Goal: Ask a question

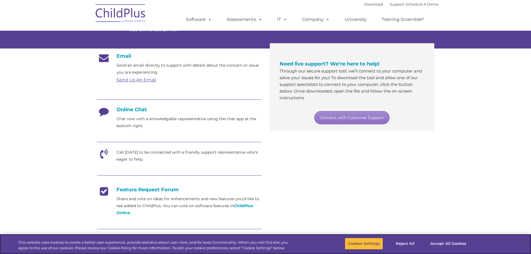
scroll to position [42, 0]
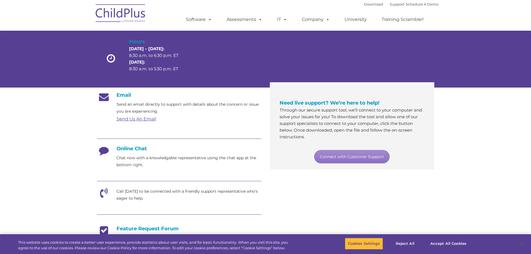
click at [450, 193] on section "Customer Support Need help with ChildPlus? We offer many convenient ways to con…" at bounding box center [265, 173] width 531 height 430
click at [139, 149] on h4 "Online Chat" at bounding box center [179, 149] width 164 height 6
click at [465, 193] on section "Customer Support Need help with ChildPlus? We offer many convenient ways to con…" at bounding box center [265, 173] width 531 height 430
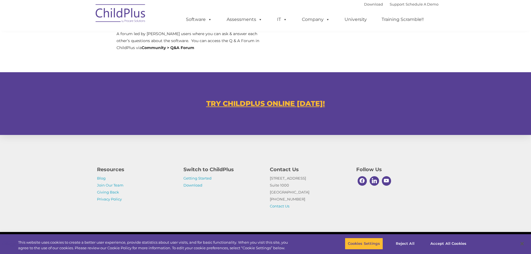
scroll to position [0, 0]
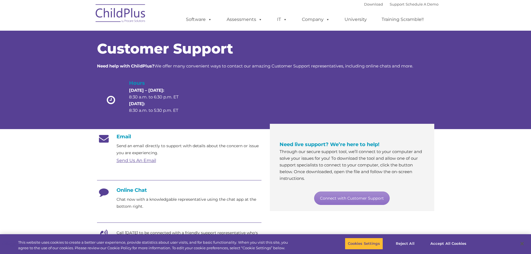
click at [511, 203] on section "Customer Support Need help with ChildPlus? We offer many convenient ways to con…" at bounding box center [265, 215] width 531 height 430
click at [457, 244] on button "Accept All Cookies" at bounding box center [448, 244] width 42 height 12
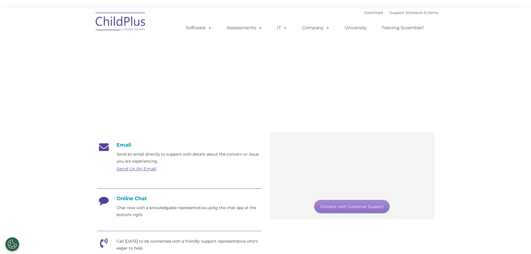
scroll to position [8, 0]
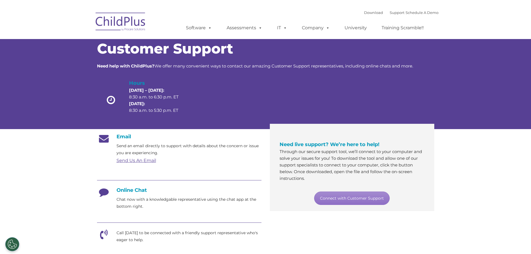
click at [507, 18] on nav "Download Support | Schedule A Demo  MENU MENU Software ChildPlus: The original…" at bounding box center [265, 23] width 531 height 31
